Goal: Task Accomplishment & Management: Manage account settings

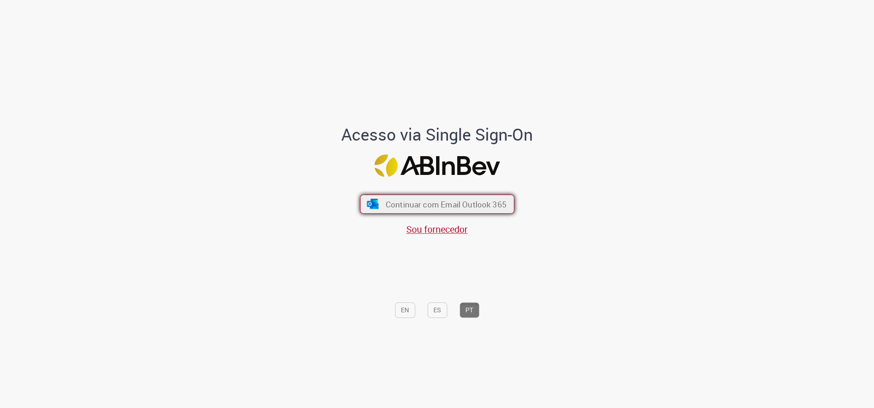
click at [468, 209] on span "Continuar com Email Outlook 365" at bounding box center [445, 204] width 121 height 11
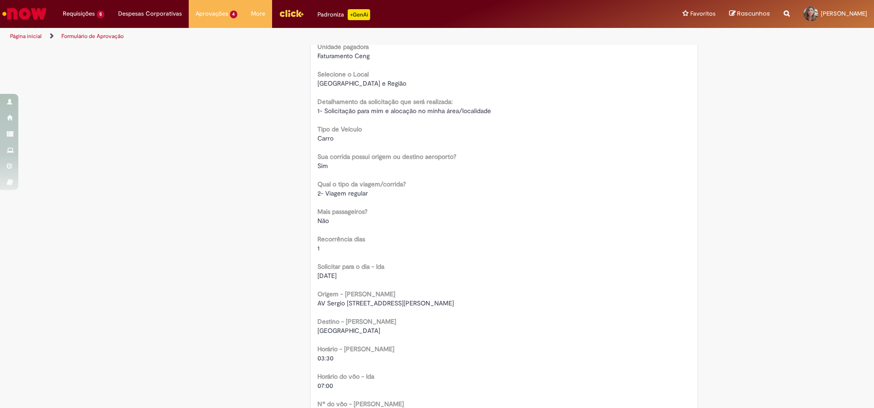
scroll to position [412, 0]
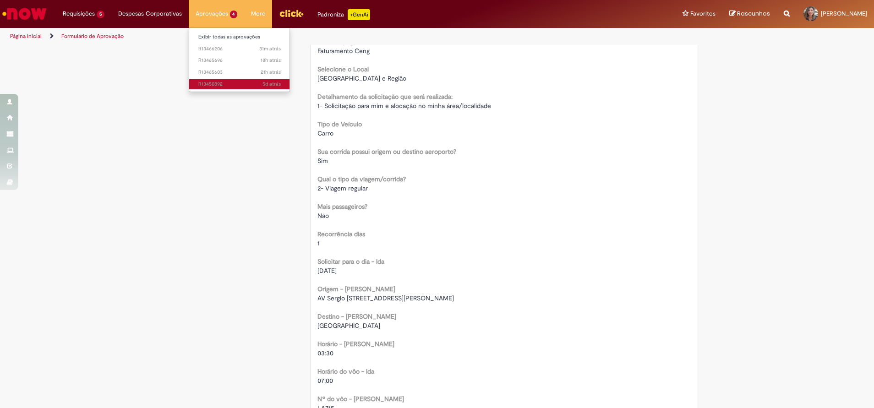
click at [214, 84] on span "5d atrás 5 dias atrás R13450892" at bounding box center [239, 84] width 82 height 7
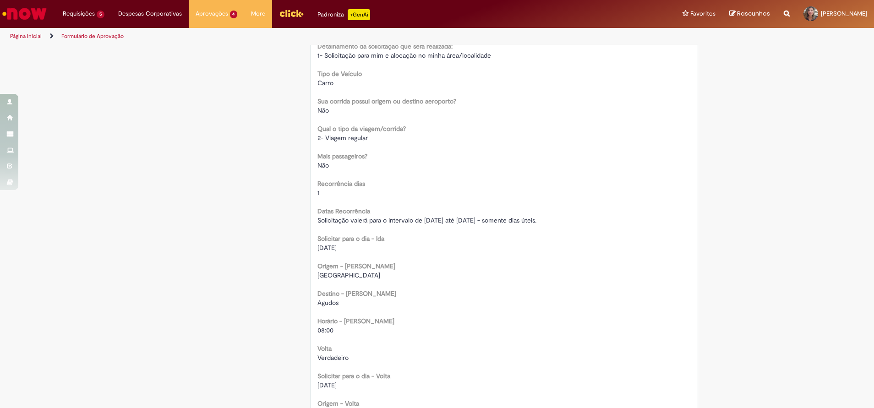
scroll to position [481, 0]
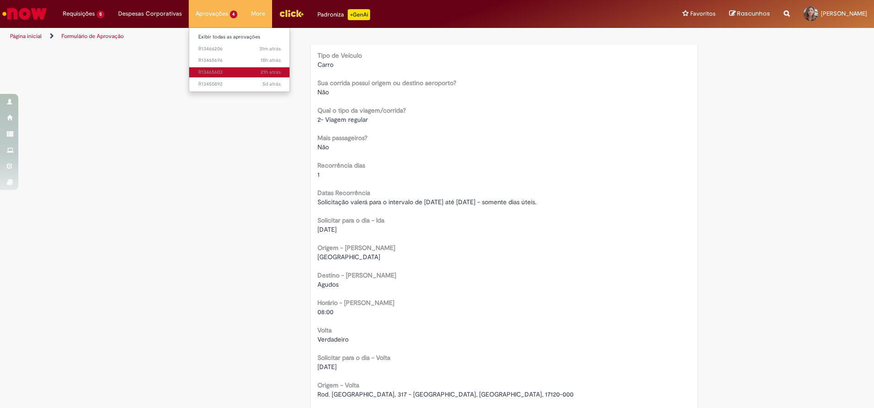
click at [208, 71] on span "21h atrás 21 horas atrás R13465603" at bounding box center [239, 72] width 82 height 7
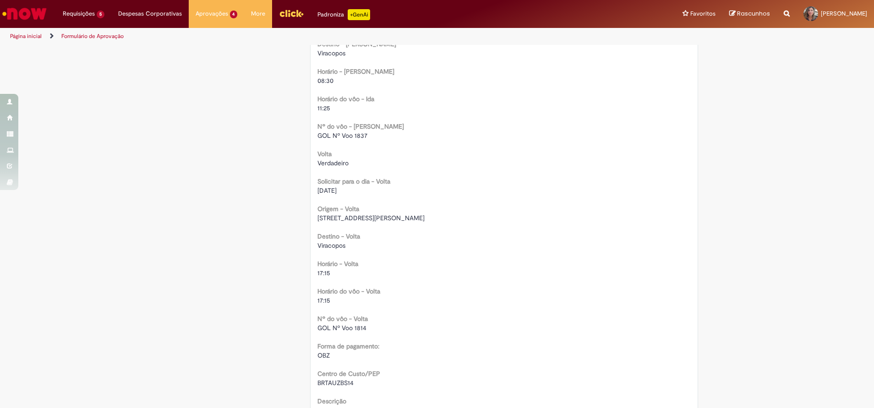
scroll to position [687, 0]
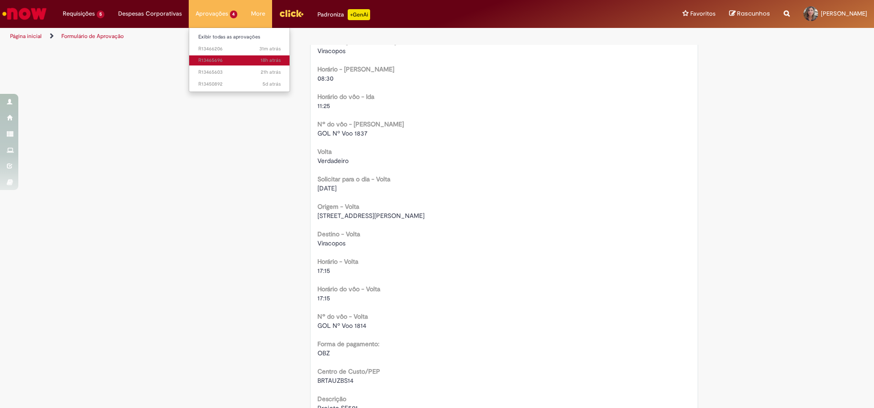
click at [219, 62] on span "18h atrás 18 horas atrás R13465696" at bounding box center [239, 60] width 82 height 7
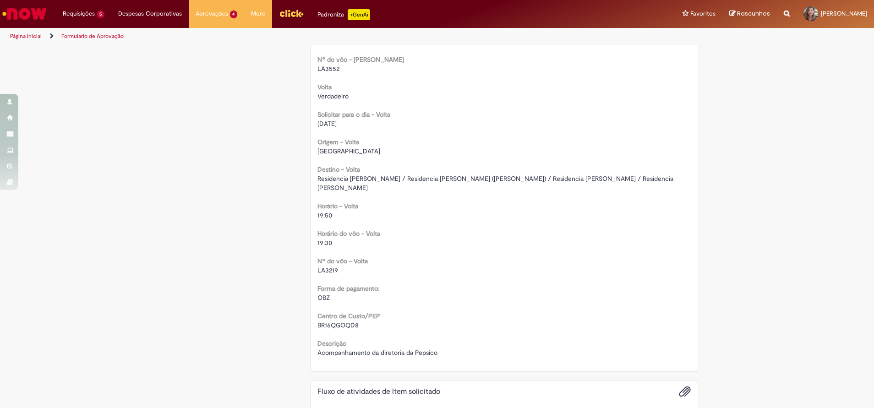
scroll to position [756, 0]
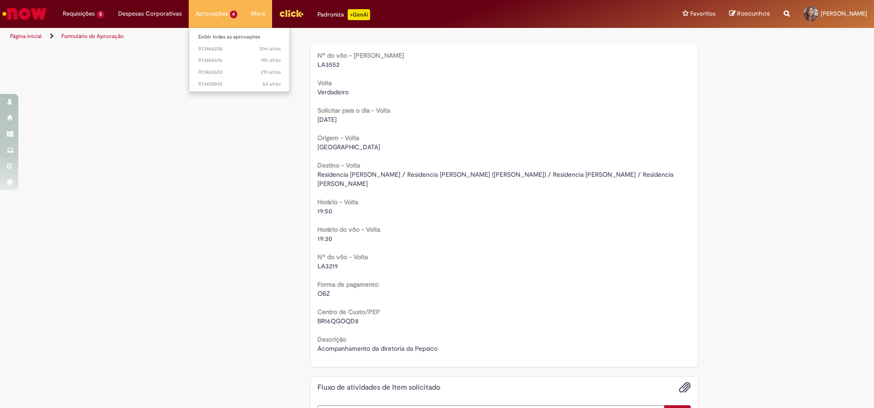
click at [219, 54] on li "18h atrás 18 horas atrás R13465696" at bounding box center [239, 60] width 101 height 12
click at [212, 49] on span "31m atrás 31 minutos atrás R13466206" at bounding box center [239, 48] width 82 height 7
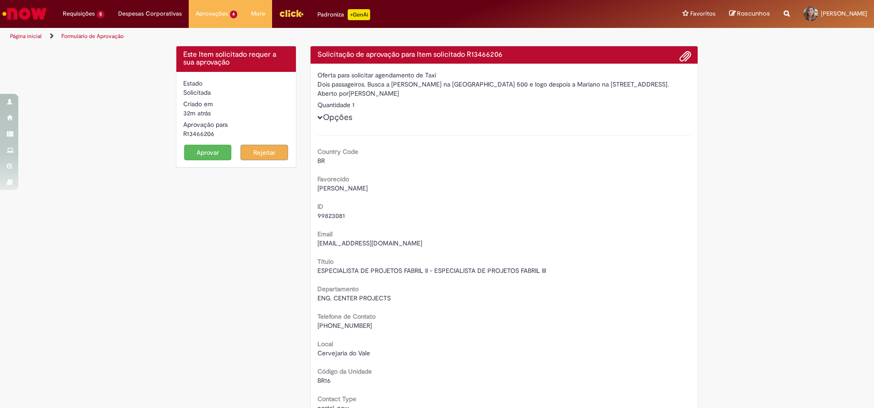
click at [203, 149] on button "Aprovar" at bounding box center [208, 153] width 48 height 16
